Goal: Task Accomplishment & Management: Manage account settings

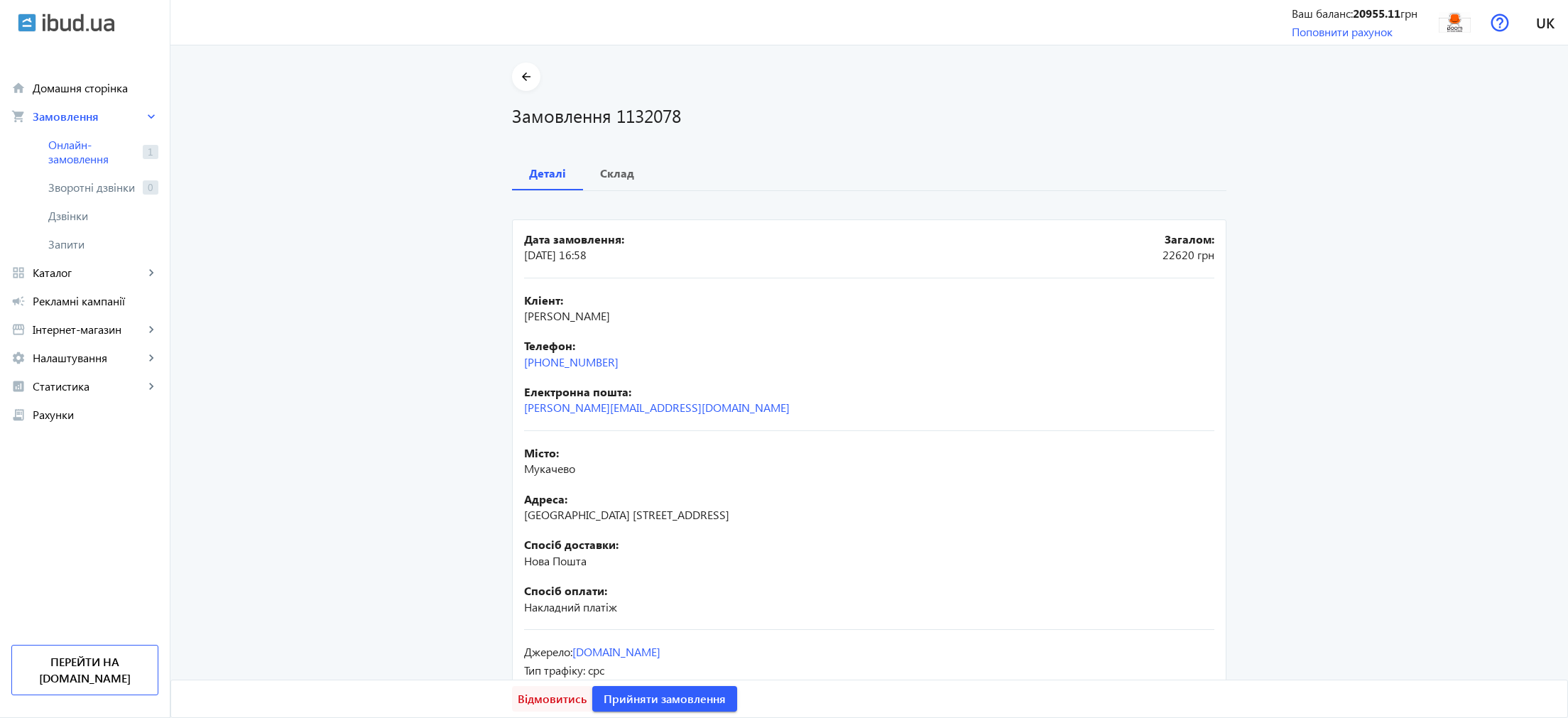
click at [536, 696] on span "Відмовитись" at bounding box center [553, 699] width 69 height 16
click at [551, 706] on span "Відмовитись" at bounding box center [553, 699] width 69 height 16
click at [551, 704] on span "Відмовитись" at bounding box center [553, 699] width 69 height 16
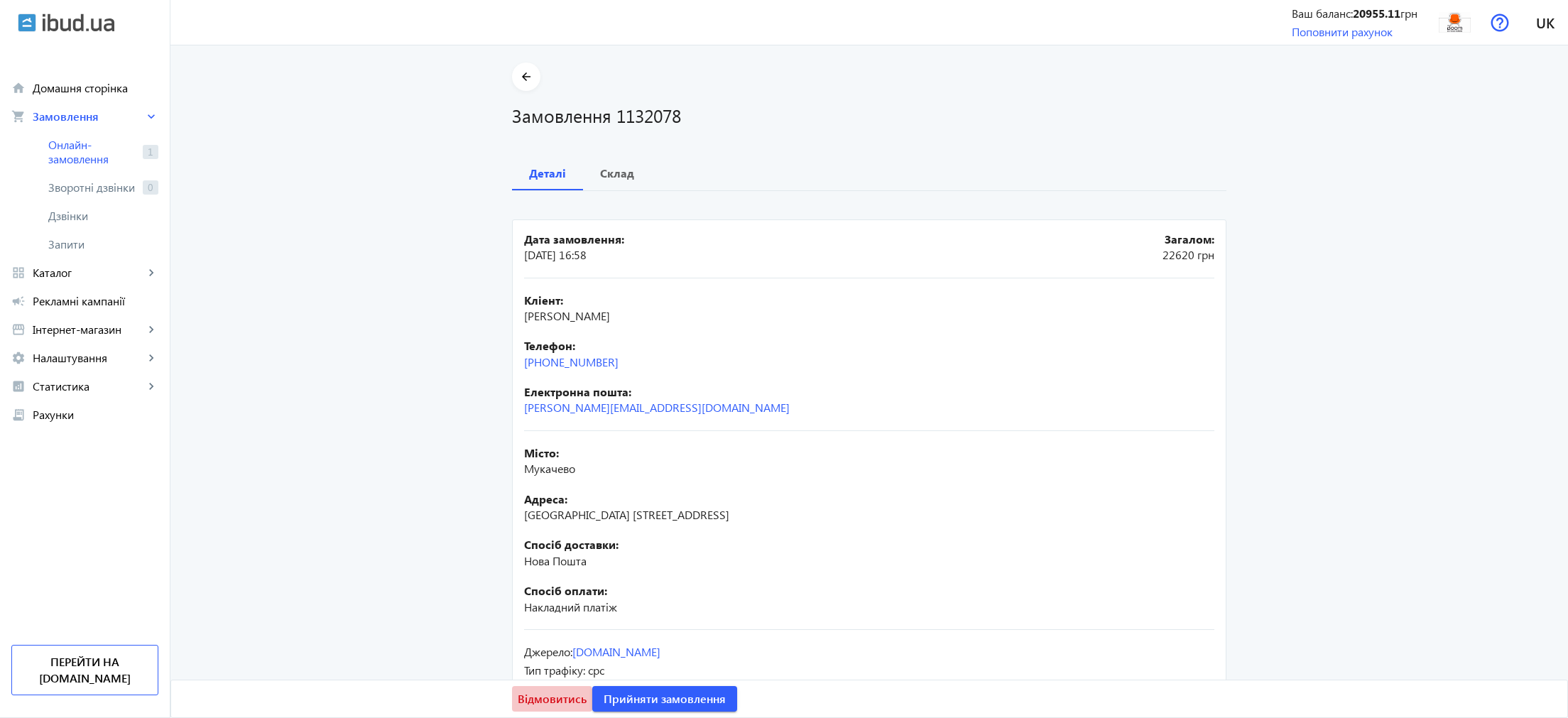
click at [551, 704] on span "Відмовитись" at bounding box center [553, 699] width 69 height 16
click at [546, 696] on span "Відмовитись" at bounding box center [553, 699] width 69 height 16
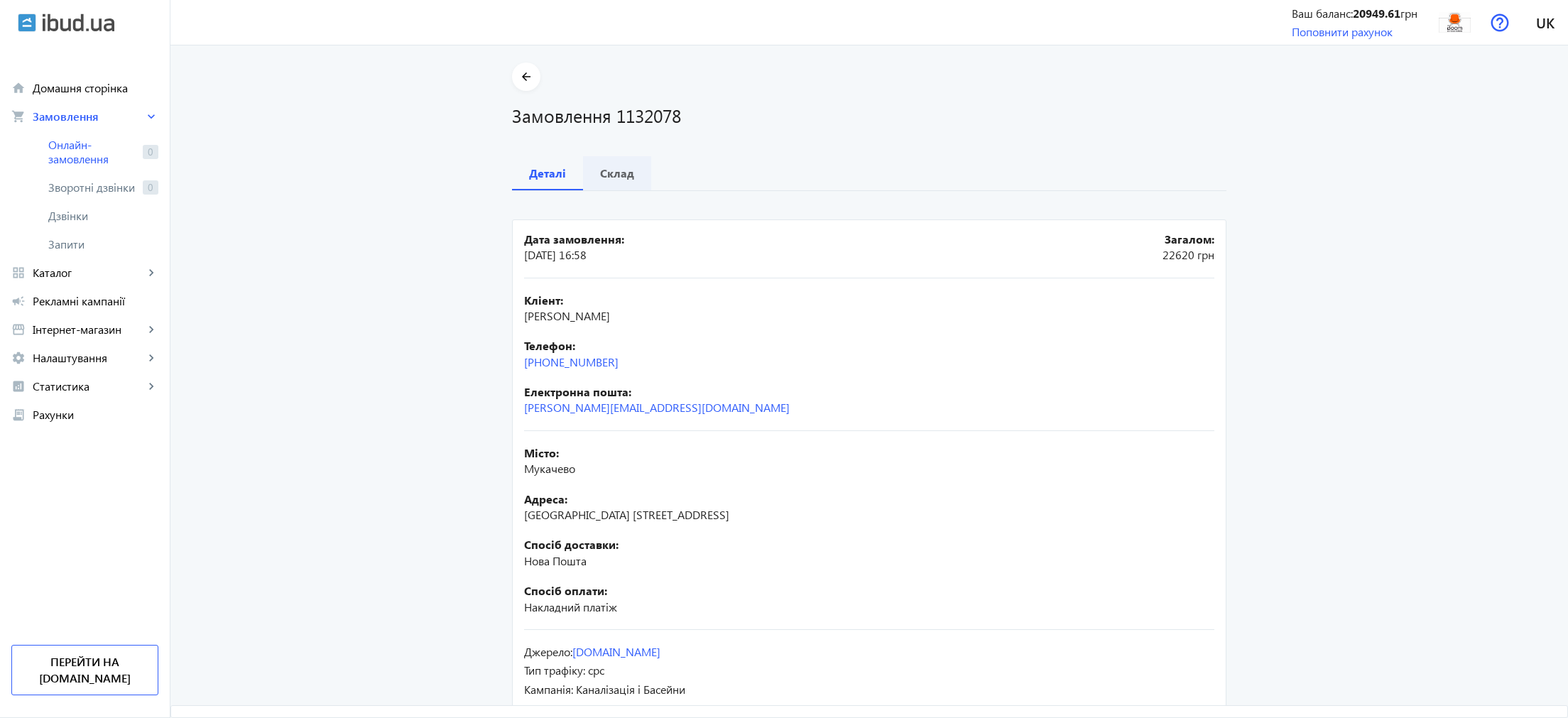
click at [613, 174] on b "Склад" at bounding box center [617, 173] width 34 height 11
